Goal: Task Accomplishment & Management: Manage account settings

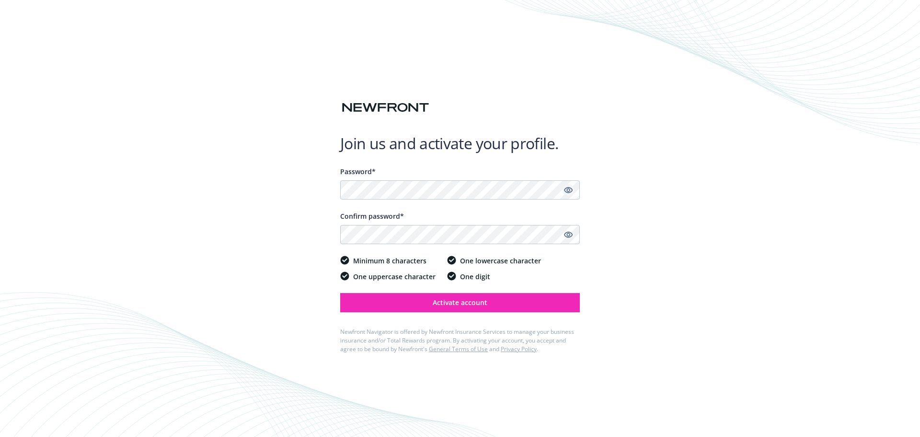
click at [569, 191] on icon "Show password" at bounding box center [568, 190] width 9 height 6
click at [329, 189] on div "Join us and activate your profile. Password* Confirm password* Minimum 8 charac…" at bounding box center [460, 218] width 920 height 437
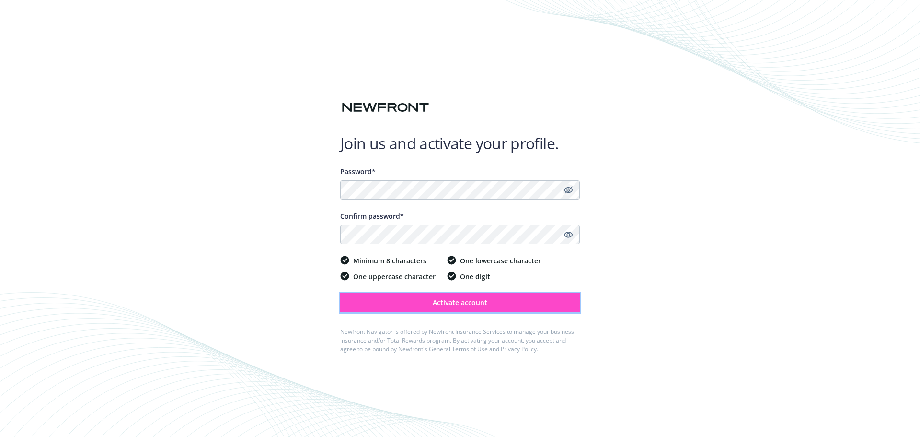
click at [412, 303] on button "Activate account" at bounding box center [460, 302] width 240 height 19
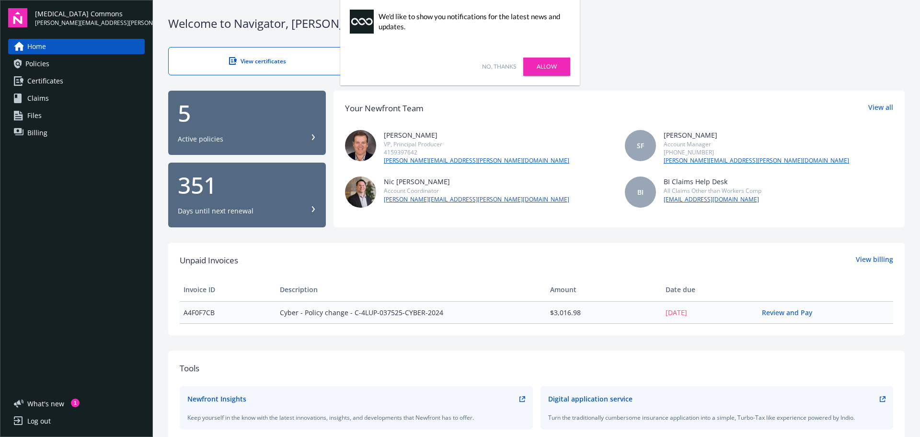
click at [666, 49] on div "View certificates Report claims" at bounding box center [536, 61] width 737 height 28
click at [498, 64] on link "No, thanks" at bounding box center [499, 66] width 34 height 9
